Goal: Information Seeking & Learning: Learn about a topic

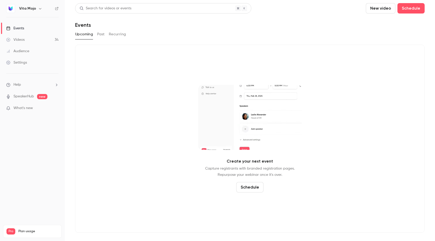
click at [29, 61] on link "Settings" at bounding box center [32, 62] width 65 height 11
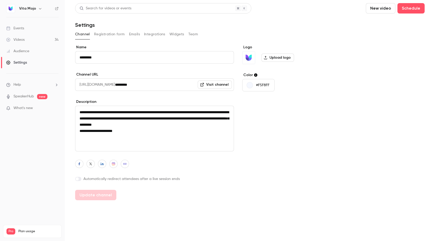
click at [157, 33] on button "Integrations" at bounding box center [154, 34] width 21 height 8
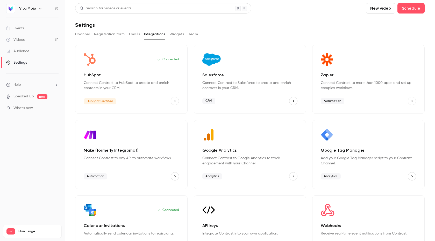
click at [291, 97] on button "Salesforce" at bounding box center [293, 101] width 8 height 8
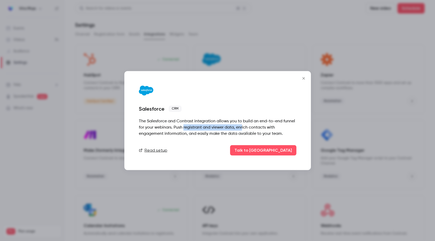
drag, startPoint x: 183, startPoint y: 127, endPoint x: 242, endPoint y: 125, distance: 58.4
click at [242, 125] on div "The Salesforce and Contrast integration allows you to build an end-to-end funne…" at bounding box center [218, 127] width 158 height 19
click at [201, 135] on div "The Salesforce and Contrast integration allows you to build an end-to-end funne…" at bounding box center [218, 127] width 158 height 19
drag, startPoint x: 163, startPoint y: 133, endPoint x: 279, endPoint y: 134, distance: 116.4
click at [286, 130] on div "The Salesforce and Contrast integration allows you to build an end-to-end funne…" at bounding box center [218, 127] width 158 height 19
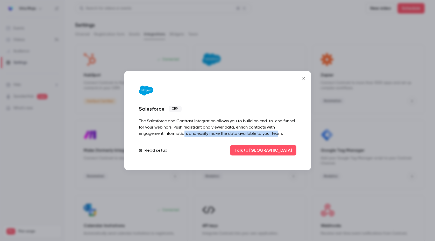
drag, startPoint x: 204, startPoint y: 134, endPoint x: 185, endPoint y: 132, distance: 18.2
click at [185, 132] on div "The Salesforce and Contrast integration allows you to build an end-to-end funne…" at bounding box center [218, 127] width 158 height 19
click at [288, 149] on button "Talk to [GEOGRAPHIC_DATA]" at bounding box center [263, 150] width 66 height 10
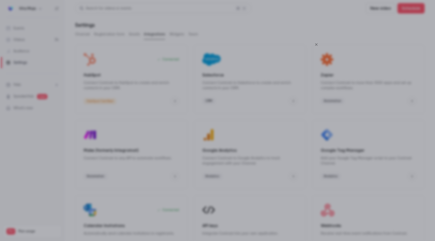
drag, startPoint x: 318, startPoint y: 41, endPoint x: 205, endPoint y: 106, distance: 129.8
click at [318, 41] on button "Close" at bounding box center [321, 37] width 10 height 10
